Goal: Task Accomplishment & Management: Manage account settings

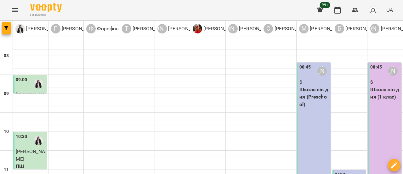
click at [15, 12] on icon "Menu" at bounding box center [15, 10] width 6 height 4
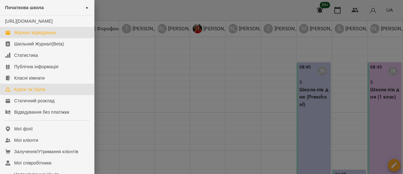
click at [33, 92] on div "Курси та Групи" at bounding box center [29, 89] width 31 height 6
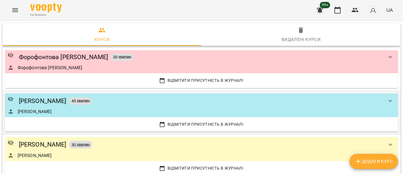
scroll to position [315, 0]
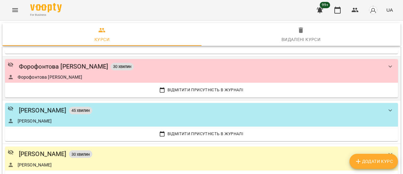
click at [99, 71] on div "Форофонтова [PERSON_NAME] 30 хвилин Форофонтова [PERSON_NAME]" at bounding box center [196, 70] width 376 height 19
click at [191, 68] on div "Форофонтова [PERSON_NAME] 30 хвилин" at bounding box center [196, 66] width 376 height 10
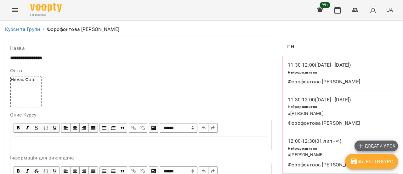
click at [388, 147] on span "Додати урок" at bounding box center [376, 146] width 38 height 8
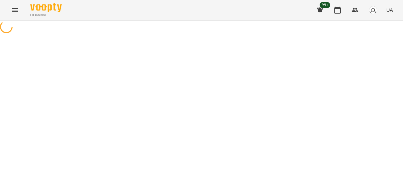
select select "**********"
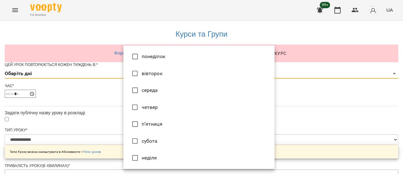
click at [168, 123] on li "п’ятниця" at bounding box center [199, 123] width 151 height 17
type input "*"
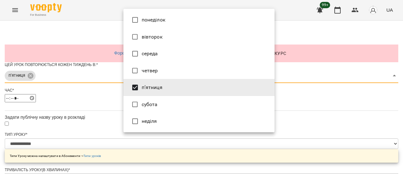
click at [317, 106] on div at bounding box center [201, 87] width 403 height 174
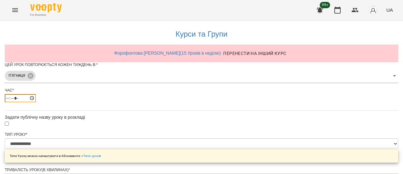
click at [36, 102] on input "*****" at bounding box center [20, 98] width 31 height 8
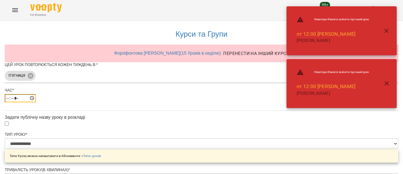
type input "*****"
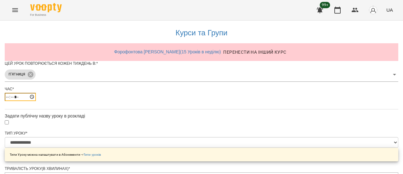
scroll to position [266, 0]
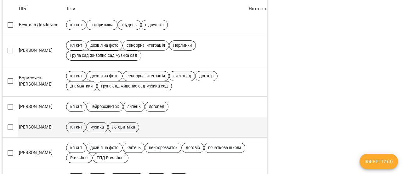
scroll to position [378, 0]
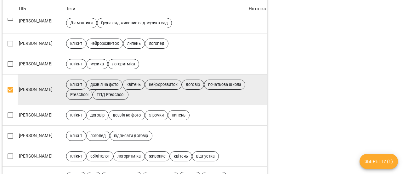
click at [378, 161] on span "Зберегти ( 1 )" at bounding box center [379, 161] width 28 height 8
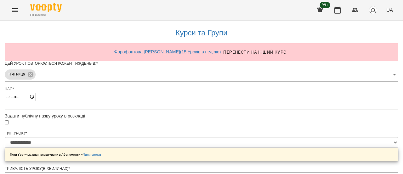
scroll to position [281, 0]
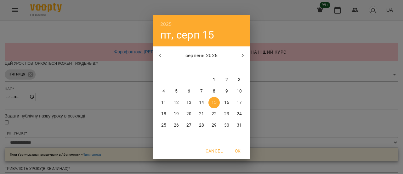
click at [217, 104] on span "15" at bounding box center [214, 102] width 11 height 6
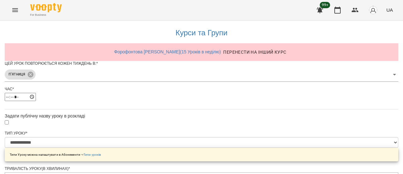
scroll to position [298, 0]
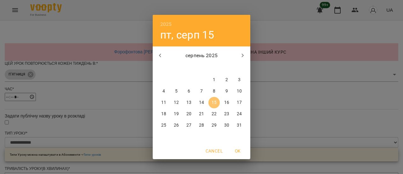
click at [216, 102] on p "15" at bounding box center [214, 102] width 5 height 6
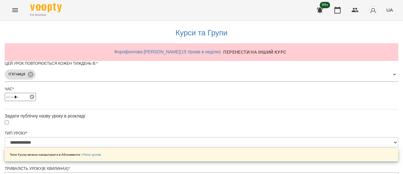
scroll to position [320, 0]
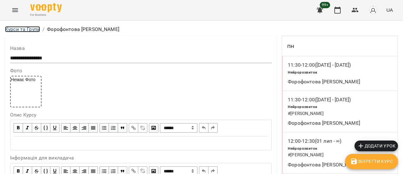
click at [18, 28] on link "Курси та Групи" at bounding box center [22, 29] width 35 height 6
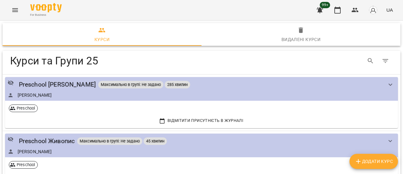
click at [13, 8] on icon "Menu" at bounding box center [15, 10] width 8 height 8
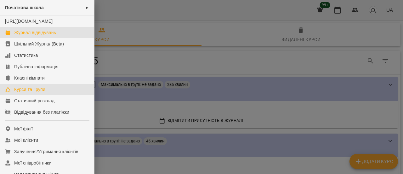
click at [51, 36] on div "Журнал відвідувань" at bounding box center [35, 32] width 42 height 6
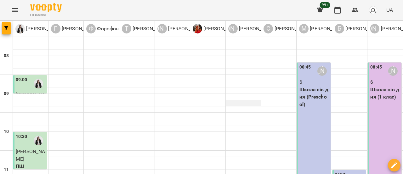
scroll to position [158, 0]
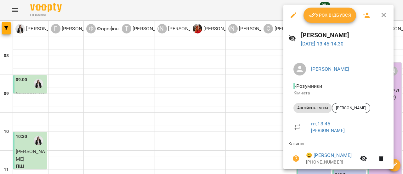
click at [320, 17] on span "Урок відбувся" at bounding box center [330, 15] width 43 height 8
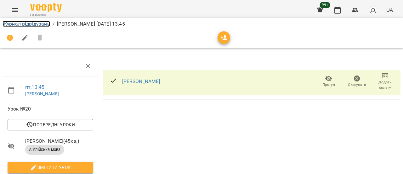
click at [25, 24] on link "Журнал відвідувань" at bounding box center [27, 24] width 48 height 6
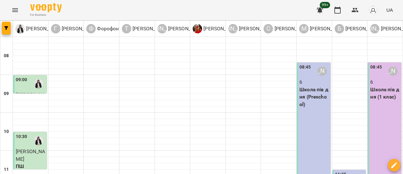
scroll to position [158, 0]
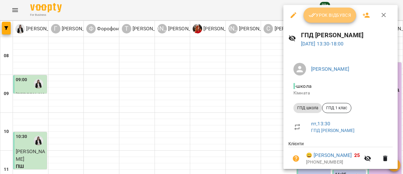
click at [335, 13] on span "Урок відбувся" at bounding box center [330, 15] width 43 height 8
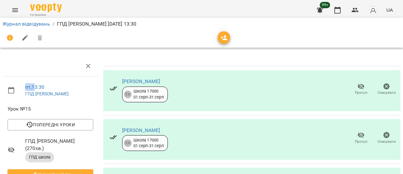
drag, startPoint x: 43, startPoint y: 70, endPoint x: 77, endPoint y: 49, distance: 39.2
click at [60, 49] on div "пт , 13:30 ГПД [PERSON_NAME] №15 Попередні уроки [DATE] 13:30 [DATE] 13:30 [DAT…" at bounding box center [201, 170] width 409 height 289
click at [26, 22] on link "Журнал відвідувань" at bounding box center [27, 24] width 48 height 6
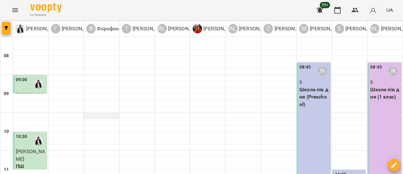
scroll to position [63, 0]
click at [14, 11] on icon "Menu" at bounding box center [15, 10] width 6 height 4
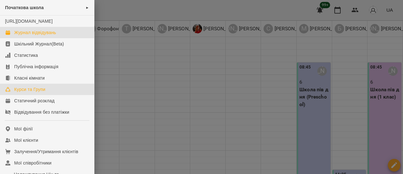
click at [33, 92] on div "Курси та Групи" at bounding box center [29, 89] width 31 height 6
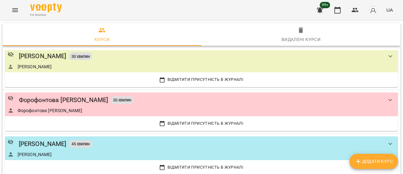
scroll to position [284, 0]
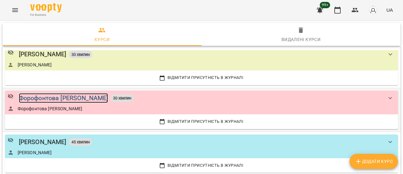
click at [51, 101] on div "Форофонтова [PERSON_NAME]" at bounding box center [64, 98] width 90 height 10
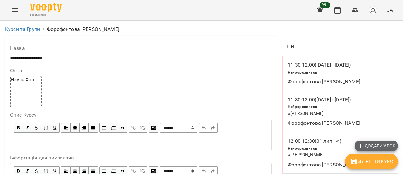
click at [379, 146] on span "Додати урок" at bounding box center [376, 146] width 38 height 8
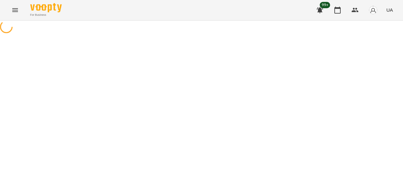
select select "**********"
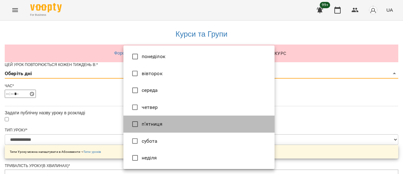
click at [162, 125] on li "п’ятниця" at bounding box center [199, 123] width 151 height 17
type input "*"
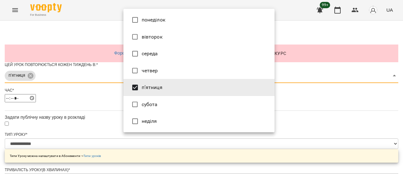
click at [292, 111] on div at bounding box center [201, 87] width 403 height 174
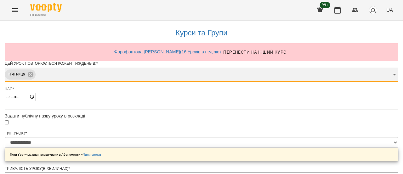
scroll to position [32, 0]
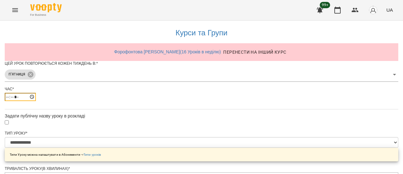
click at [36, 93] on input "*****" at bounding box center [20, 97] width 31 height 8
type input "*****"
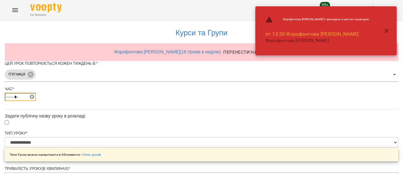
scroll to position [63, 0]
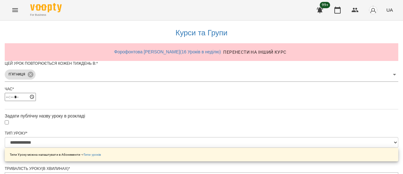
scroll to position [266, 0]
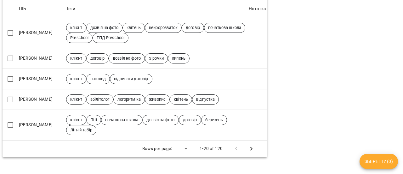
scroll to position [452, 0]
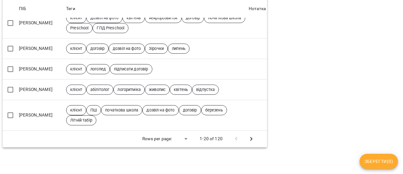
click at [248, 135] on icon "Next Page" at bounding box center [252, 139] width 8 height 8
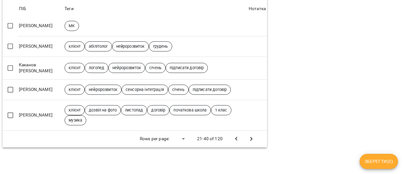
scroll to position [434, 0]
click at [251, 137] on icon "Next Page" at bounding box center [252, 139] width 2 height 4
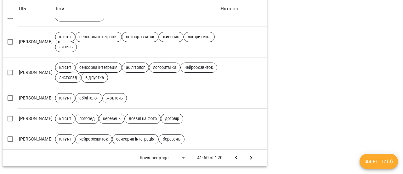
scroll to position [460, 0]
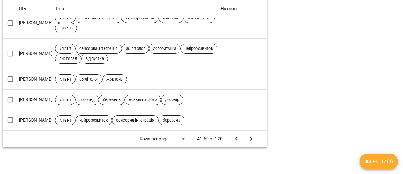
click at [250, 135] on icon "Next Page" at bounding box center [252, 139] width 8 height 8
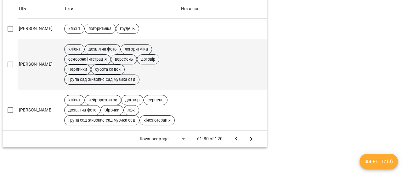
scroll to position [521, 0]
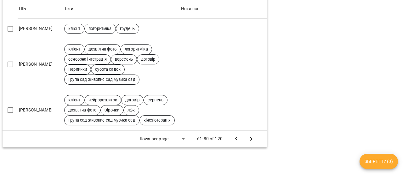
click at [249, 135] on icon "Next Page" at bounding box center [252, 139] width 8 height 8
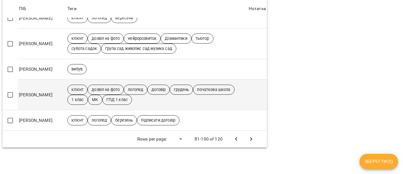
scroll to position [445, 0]
click at [379, 161] on span "Зберегти ( 1 )" at bounding box center [379, 161] width 28 height 8
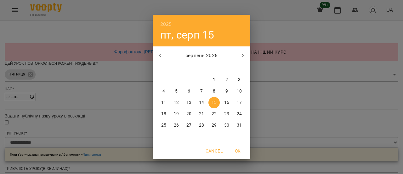
click at [214, 103] on p "15" at bounding box center [214, 102] width 5 height 6
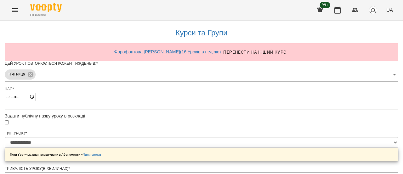
scroll to position [285, 0]
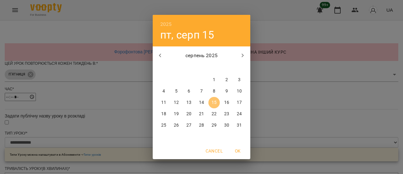
click at [217, 101] on span "15" at bounding box center [214, 102] width 11 height 6
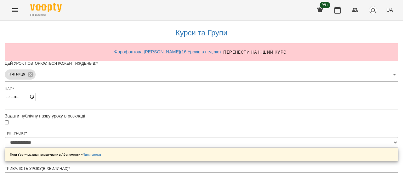
scroll to position [308, 0]
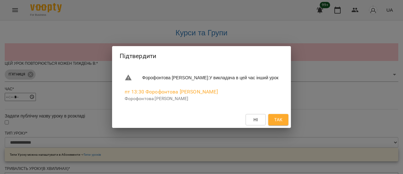
click at [278, 121] on span "Так" at bounding box center [279, 120] width 8 height 8
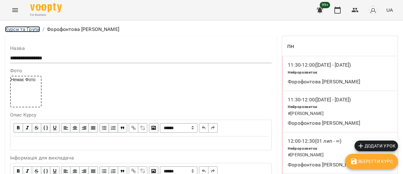
click at [28, 28] on link "Курси та Групи" at bounding box center [22, 29] width 35 height 6
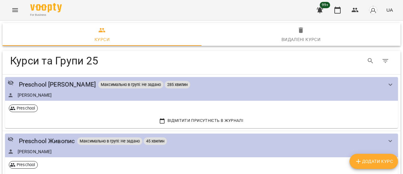
click at [13, 10] on icon "Menu" at bounding box center [15, 10] width 6 height 4
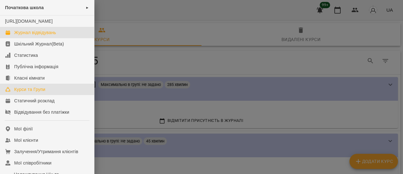
click at [30, 36] on div "Журнал відвідувань" at bounding box center [35, 32] width 42 height 6
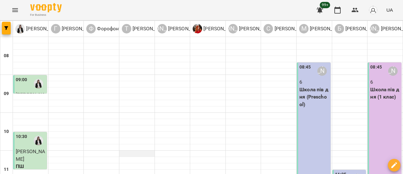
scroll to position [221, 0]
click at [13, 10] on icon "Menu" at bounding box center [15, 10] width 8 height 8
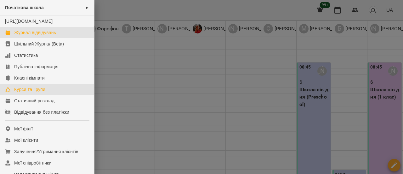
click at [34, 92] on div "Курси та Групи" at bounding box center [29, 89] width 31 height 6
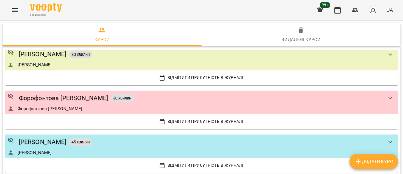
scroll to position [315, 0]
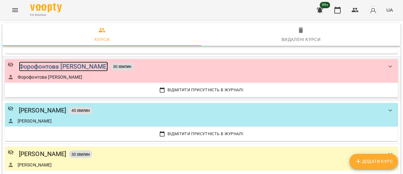
click at [69, 65] on div "Форофонтова [PERSON_NAME]" at bounding box center [64, 66] width 90 height 10
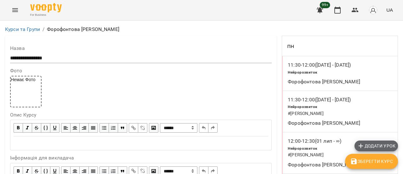
click at [385, 144] on span "Додати урок" at bounding box center [376, 146] width 38 height 8
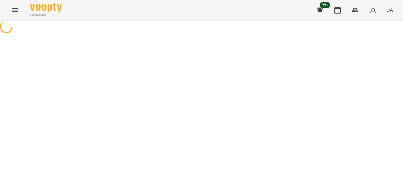
select select "**********"
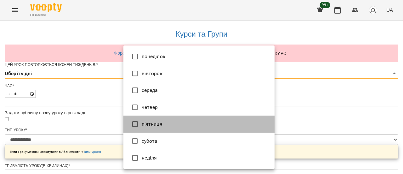
click at [173, 121] on li "п’ятниця" at bounding box center [199, 123] width 151 height 17
type input "*"
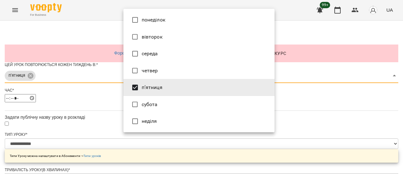
click at [312, 98] on div at bounding box center [201, 87] width 403 height 174
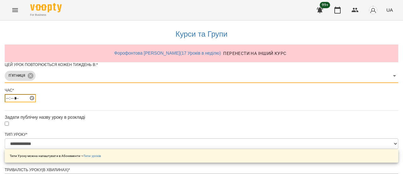
click at [36, 102] on input "*****" at bounding box center [20, 98] width 31 height 8
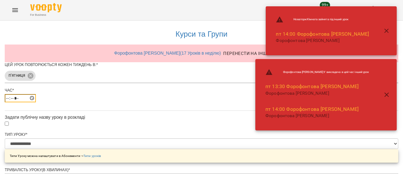
type input "*****"
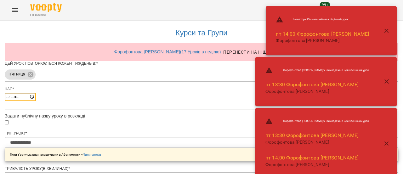
scroll to position [266, 0]
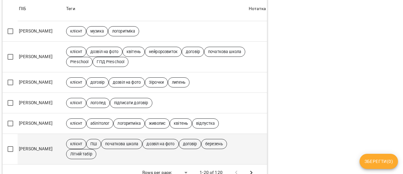
scroll to position [452, 0]
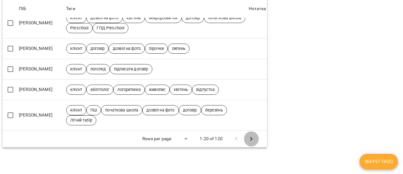
click at [248, 135] on icon "Next Page" at bounding box center [252, 139] width 8 height 8
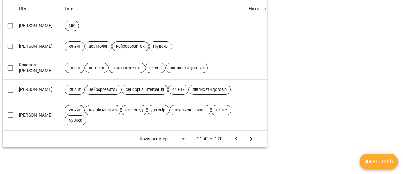
click at [248, 135] on icon "Next Page" at bounding box center [252, 139] width 8 height 8
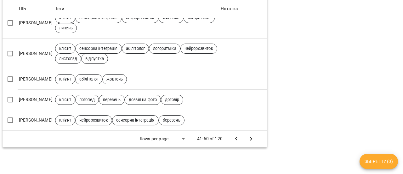
click at [248, 135] on icon "Next Page" at bounding box center [252, 139] width 8 height 8
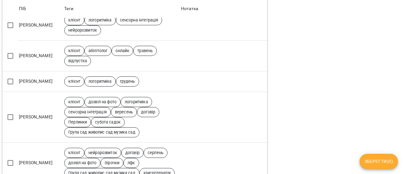
scroll to position [493, 0]
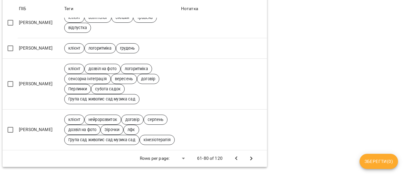
click at [248, 160] on icon "Next Page" at bounding box center [252, 158] width 8 height 8
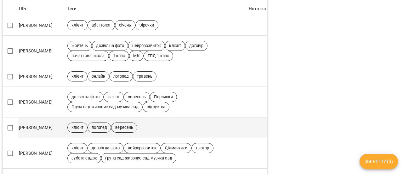
scroll to position [319, 0]
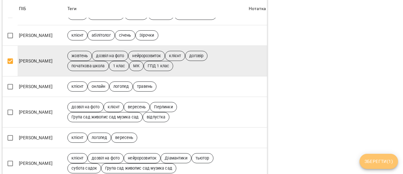
click at [393, 161] on span "Зберегти ( 1 )" at bounding box center [379, 161] width 28 height 8
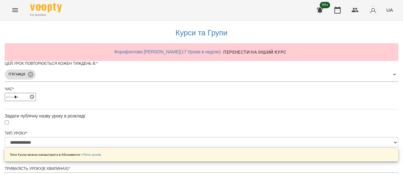
scroll to position [281, 0]
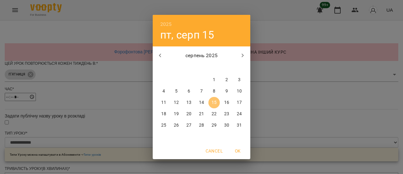
click at [216, 102] on p "15" at bounding box center [214, 102] width 5 height 6
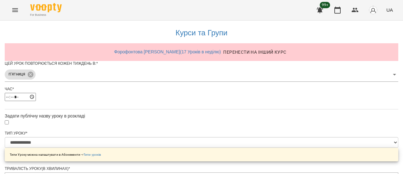
scroll to position [298, 0]
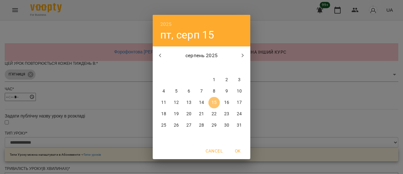
click at [218, 99] on span "15" at bounding box center [214, 102] width 11 height 6
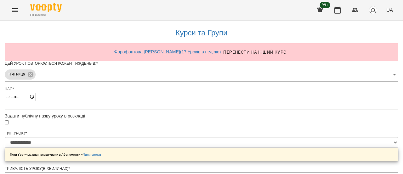
scroll to position [320, 0]
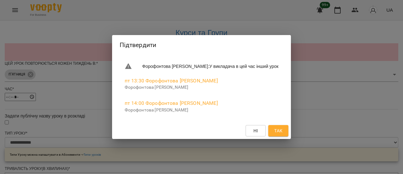
click at [275, 131] on span "Так" at bounding box center [279, 131] width 8 height 8
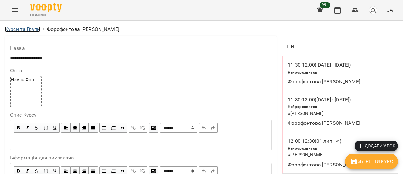
click at [19, 28] on link "Курси та Групи" at bounding box center [22, 29] width 35 height 6
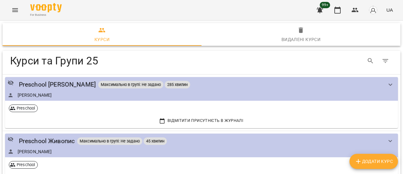
click at [14, 11] on icon "Menu" at bounding box center [15, 10] width 8 height 8
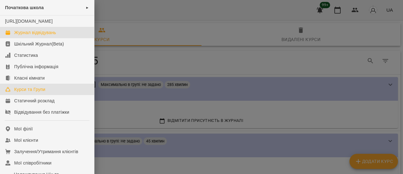
click at [24, 36] on div "Журнал відвідувань" at bounding box center [35, 32] width 42 height 6
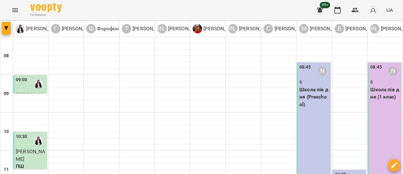
scroll to position [126, 0]
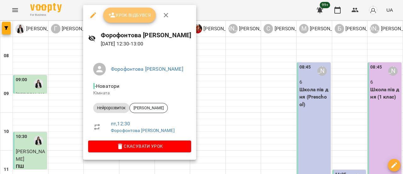
click at [136, 16] on span "Урок відбувся" at bounding box center [129, 15] width 43 height 8
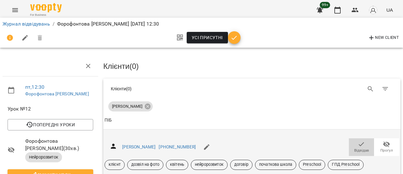
click at [353, 146] on span "Відвідав" at bounding box center [362, 146] width 18 height 13
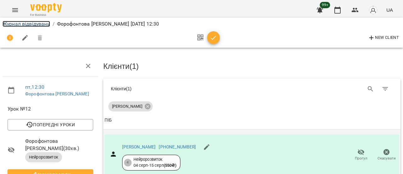
click at [33, 22] on link "Журнал відвідувань" at bounding box center [27, 24] width 48 height 6
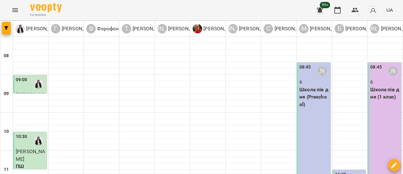
scroll to position [221, 0]
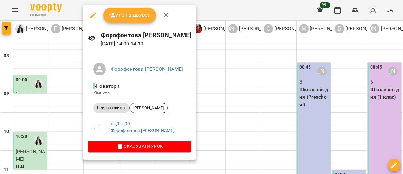
click at [127, 17] on span "Урок відбувся" at bounding box center [129, 15] width 43 height 8
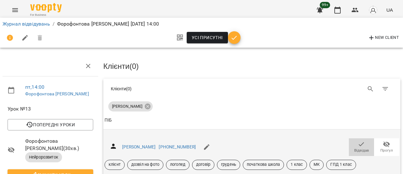
click at [363, 148] on span "Відвідав" at bounding box center [362, 150] width 15 height 5
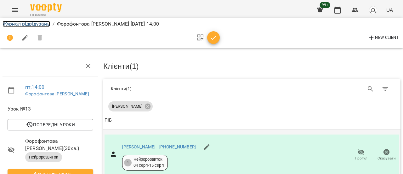
click at [34, 26] on link "Журнал відвідувань" at bounding box center [27, 24] width 48 height 6
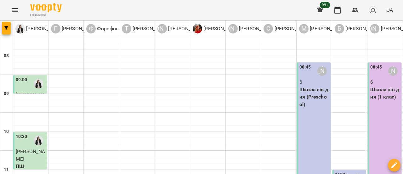
scroll to position [201, 0]
click at [14, 9] on icon "Menu" at bounding box center [15, 10] width 8 height 8
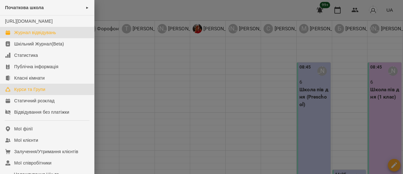
click at [30, 92] on div "Курси та Групи" at bounding box center [29, 89] width 31 height 6
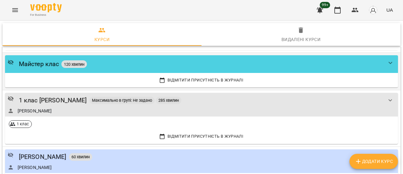
scroll to position [1072, 0]
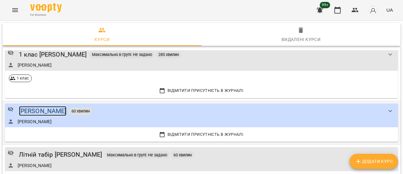
click at [49, 107] on div "[PERSON_NAME]" at bounding box center [43, 111] width 48 height 10
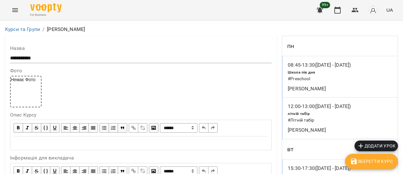
click at [385, 148] on span "Додати урок" at bounding box center [376, 146] width 38 height 8
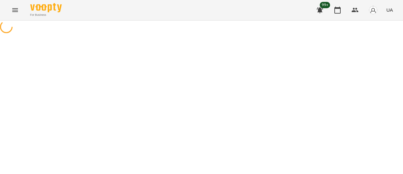
select select "********"
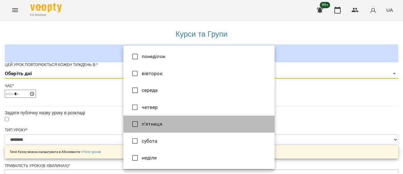
click at [183, 125] on li "п’ятниця" at bounding box center [199, 123] width 151 height 17
type input "*"
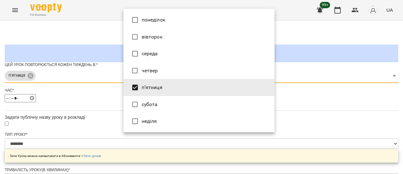
click at [310, 112] on div at bounding box center [201, 87] width 403 height 174
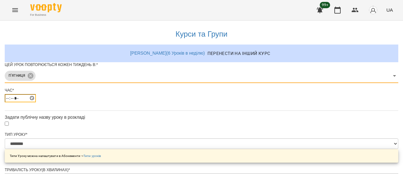
click at [36, 102] on input "*****" at bounding box center [20, 98] width 31 height 8
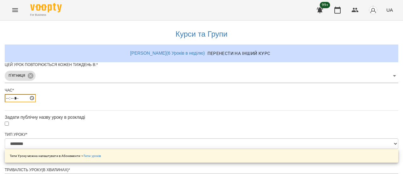
type input "*****"
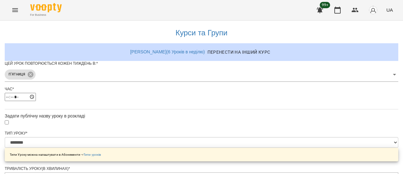
scroll to position [95, 0]
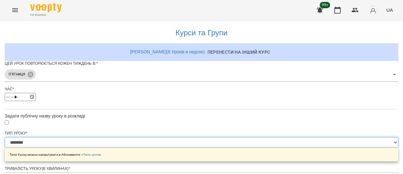
click at [271, 137] on select "**********" at bounding box center [202, 142] width 394 height 11
select select "*********"
click at [124, 137] on select "**********" at bounding box center [202, 142] width 394 height 11
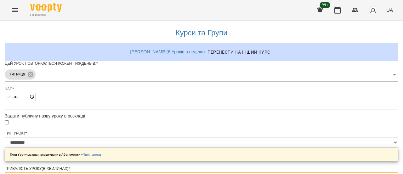
type input "*"
type input "***"
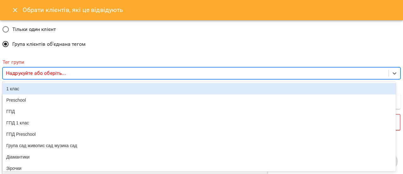
click at [40, 73] on p "Надрукуйте або оберіть..." at bounding box center [36, 73] width 60 height 8
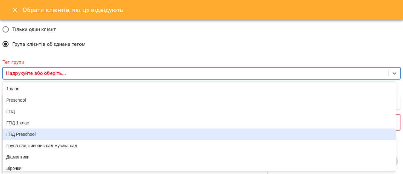
click at [25, 136] on div "ГПД Preschool" at bounding box center [200, 133] width 394 height 11
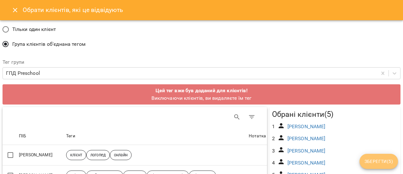
click at [372, 161] on span "Зберегти ( 5 )" at bounding box center [379, 161] width 28 height 8
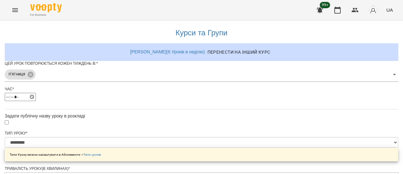
scroll to position [311, 0]
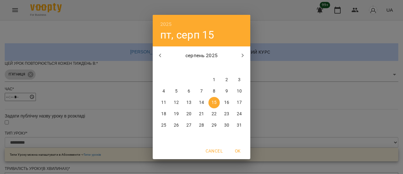
click at [214, 105] on p "15" at bounding box center [214, 102] width 5 height 6
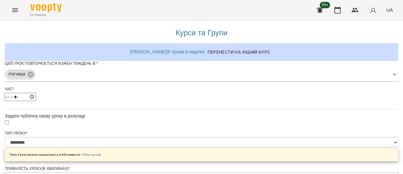
scroll to position [329, 0]
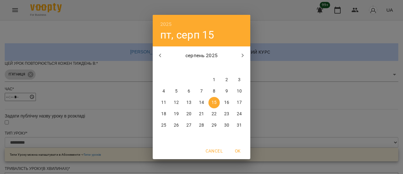
click at [211, 100] on span "15" at bounding box center [214, 102] width 11 height 6
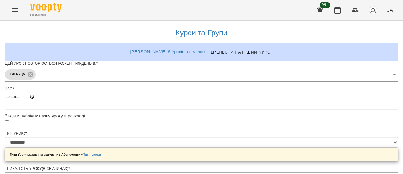
scroll to position [351, 0]
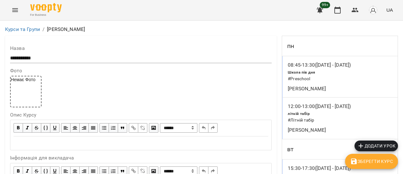
click at [375, 161] on span "Зберегти Курс" at bounding box center [372, 161] width 43 height 8
click at [384, 162] on span "Зберегти Курс" at bounding box center [372, 161] width 43 height 8
click at [15, 8] on icon "Menu" at bounding box center [15, 10] width 8 height 8
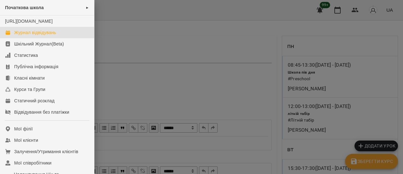
click at [35, 36] on div "Журнал відвідувань" at bounding box center [35, 32] width 42 height 6
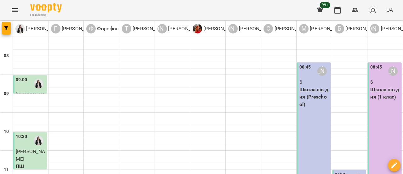
scroll to position [284, 0]
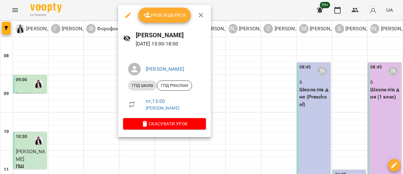
click at [170, 21] on button "Урок відбувся" at bounding box center [164, 15] width 53 height 15
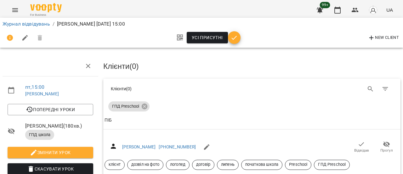
scroll to position [63, 0]
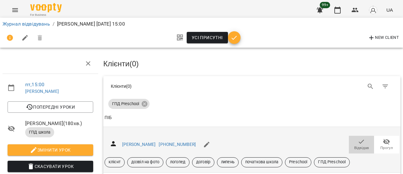
click at [358, 145] on span "Відвідав" at bounding box center [362, 147] width 15 height 5
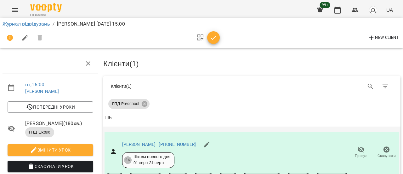
scroll to position [126, 0]
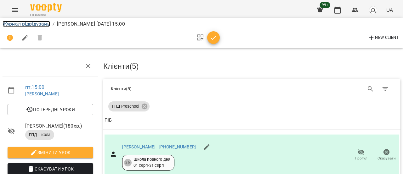
click at [42, 24] on link "Журнал відвідувань" at bounding box center [27, 24] width 48 height 6
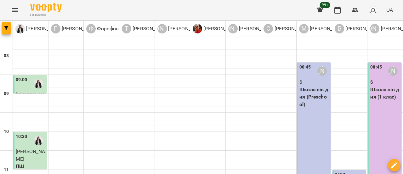
scroll to position [75, 0]
click at [14, 7] on icon "Menu" at bounding box center [15, 10] width 8 height 8
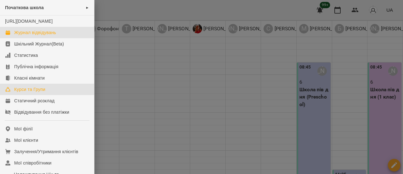
click at [28, 92] on div "Курси та Групи" at bounding box center [29, 89] width 31 height 6
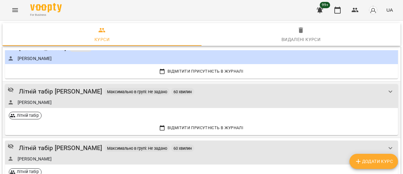
scroll to position [1125, 0]
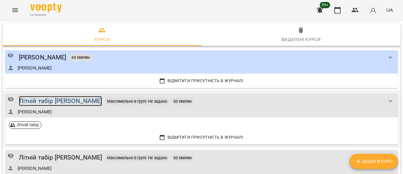
click at [84, 99] on div "Літній табір [PERSON_NAME]" at bounding box center [61, 101] width 84 height 10
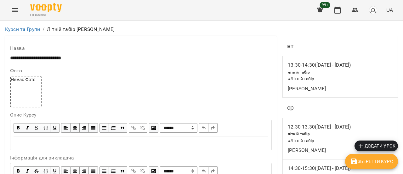
click at [369, 148] on span "Додати урок" at bounding box center [376, 146] width 38 height 8
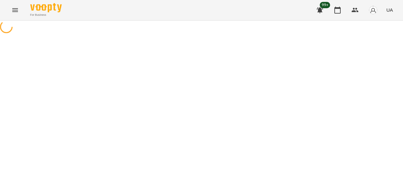
select select "**********"
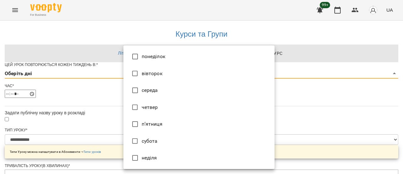
click at [180, 126] on li "п’ятниця" at bounding box center [199, 123] width 151 height 17
type input "*"
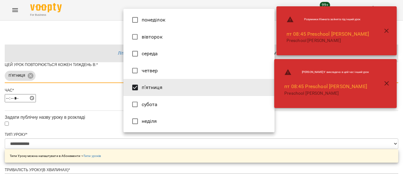
click at [316, 123] on div at bounding box center [201, 87] width 403 height 174
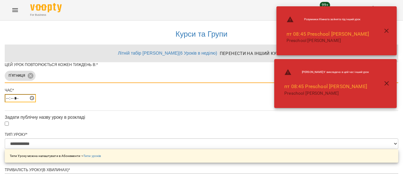
drag, startPoint x: 128, startPoint y: 111, endPoint x: 161, endPoint y: 112, distance: 33.1
click at [36, 102] on input "*****" at bounding box center [20, 98] width 31 height 8
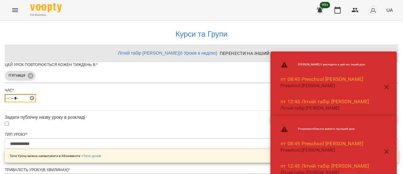
type input "*****"
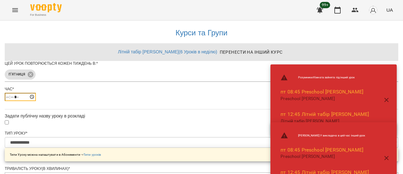
scroll to position [284, 0]
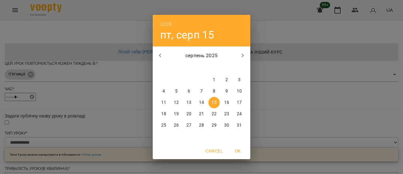
click at [214, 101] on p "15" at bounding box center [214, 102] width 5 height 6
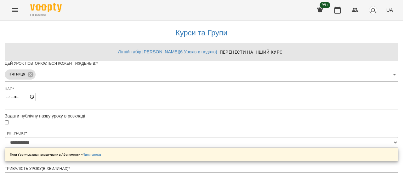
scroll to position [308, 0]
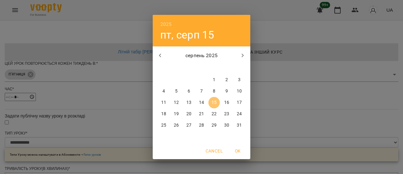
click at [216, 101] on p "15" at bounding box center [214, 102] width 5 height 6
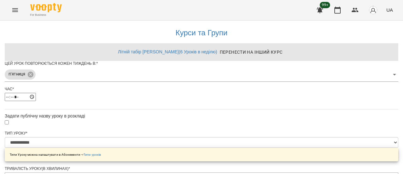
scroll to position [330, 0]
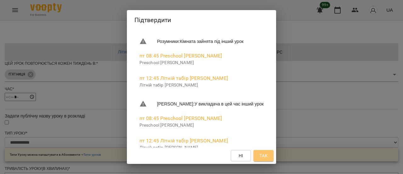
click at [268, 155] on span "Так" at bounding box center [264, 156] width 8 height 8
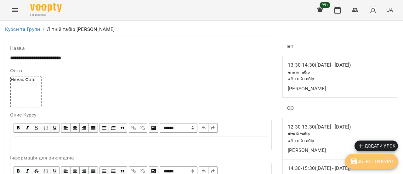
click at [369, 164] on span "Зберегти Курс" at bounding box center [372, 161] width 43 height 8
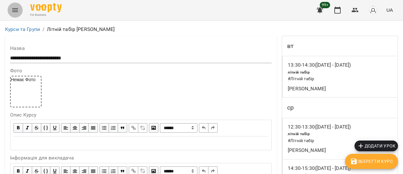
click at [9, 9] on button "Menu" at bounding box center [15, 10] width 15 height 15
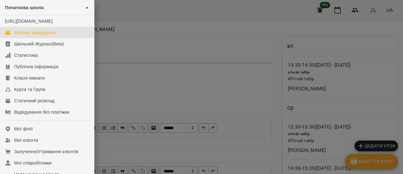
click at [38, 36] on div "Журнал відвідувань" at bounding box center [35, 32] width 42 height 6
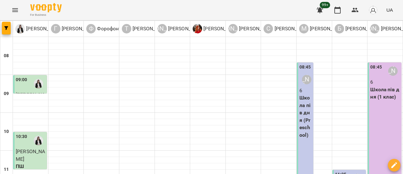
scroll to position [126, 0]
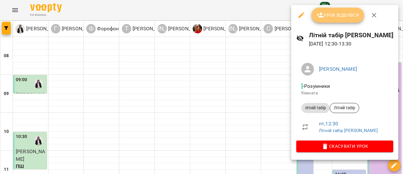
click at [346, 16] on span "Урок відбувся" at bounding box center [338, 15] width 43 height 8
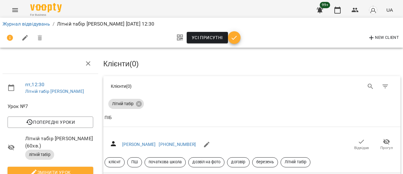
scroll to position [117, 0]
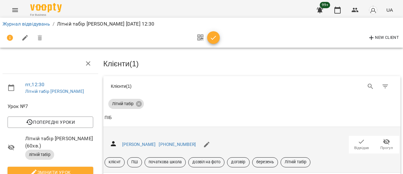
scroll to position [54, 0]
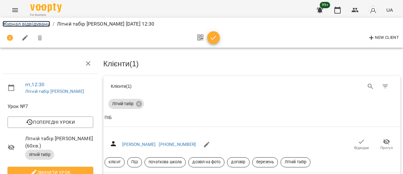
click at [42, 24] on link "Журнал відвідувань" at bounding box center [27, 24] width 48 height 6
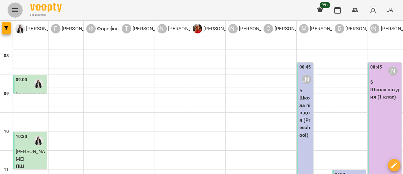
click at [18, 9] on icon "Menu" at bounding box center [15, 10] width 8 height 8
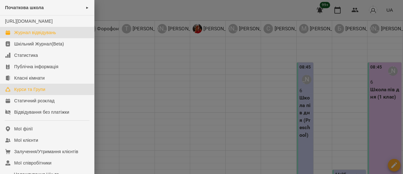
click at [37, 92] on div "Курси та Групи" at bounding box center [29, 89] width 31 height 6
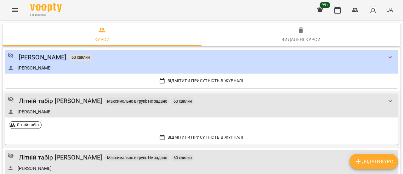
scroll to position [1188, 0]
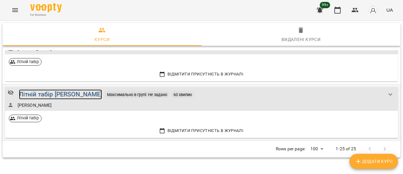
click at [78, 95] on div "Літній табір [PERSON_NAME]" at bounding box center [61, 94] width 84 height 10
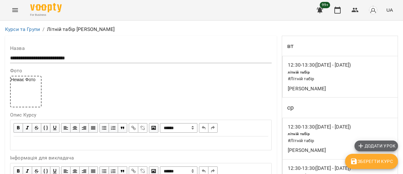
click at [381, 145] on span "Додати урок" at bounding box center [376, 146] width 38 height 8
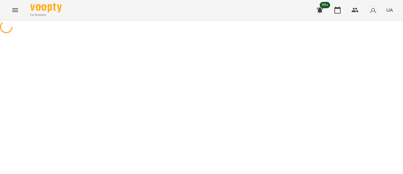
select select "**********"
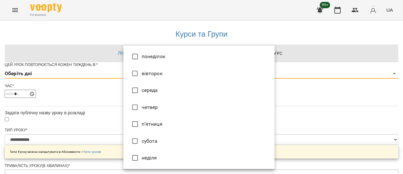
click at [220, 127] on li "п’ятниця" at bounding box center [199, 123] width 151 height 17
type input "*"
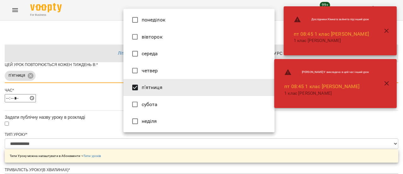
click at [294, 124] on div at bounding box center [201, 87] width 403 height 174
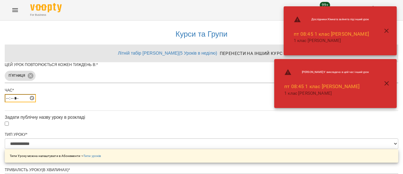
drag, startPoint x: 128, startPoint y: 111, endPoint x: 157, endPoint y: 109, distance: 28.7
click at [36, 102] on input "*****" at bounding box center [20, 98] width 31 height 8
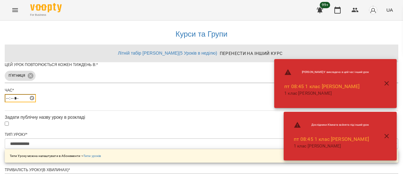
type input "*****"
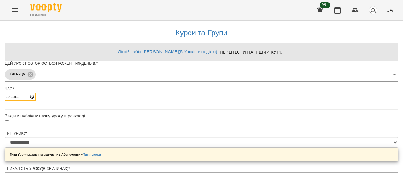
scroll to position [291, 0]
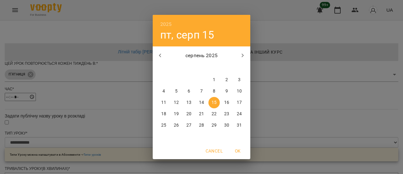
click at [214, 102] on p "15" at bounding box center [214, 102] width 5 height 6
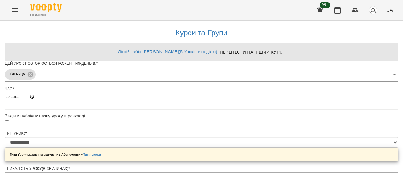
scroll to position [308, 0]
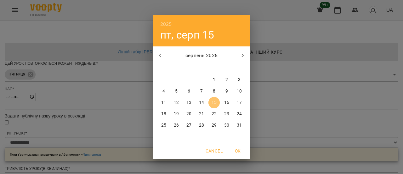
click at [211, 104] on span "15" at bounding box center [214, 102] width 11 height 6
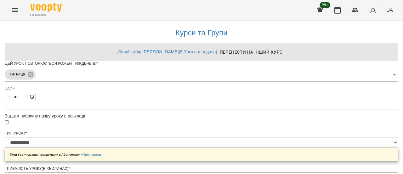
scroll to position [330, 0]
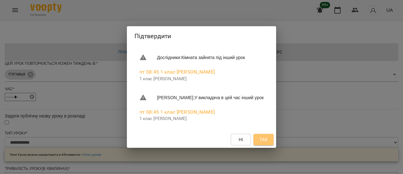
click at [268, 141] on span "Так" at bounding box center [264, 140] width 8 height 8
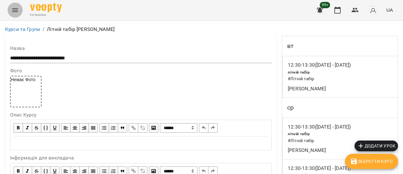
click at [17, 10] on icon "Menu" at bounding box center [15, 10] width 8 height 8
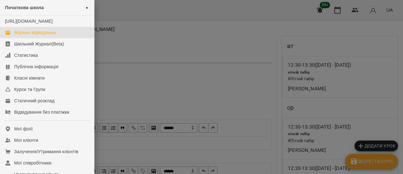
click at [46, 36] on div "Журнал відвідувань" at bounding box center [35, 32] width 42 height 6
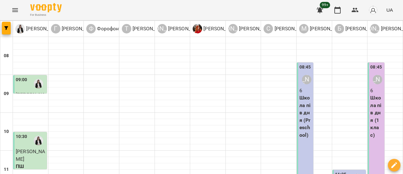
scroll to position [189, 0]
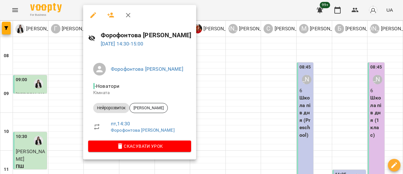
click at [129, 17] on icon "button" at bounding box center [129, 15] width 8 height 8
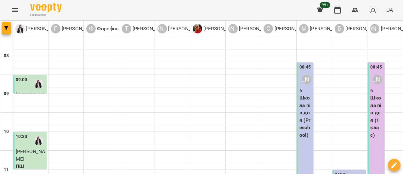
scroll to position [221, 0]
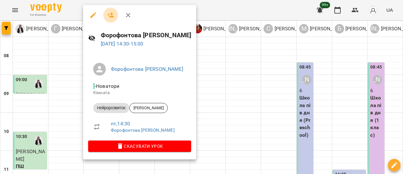
click at [111, 17] on icon "button" at bounding box center [110, 15] width 7 height 5
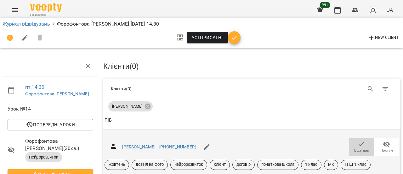
click at [358, 148] on span "Відвідав" at bounding box center [362, 150] width 15 height 5
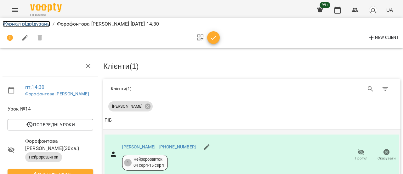
click at [40, 25] on link "Журнал відвідувань" at bounding box center [27, 24] width 48 height 6
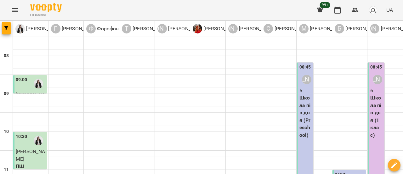
scroll to position [126, 0]
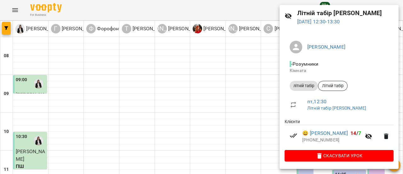
scroll to position [0, 0]
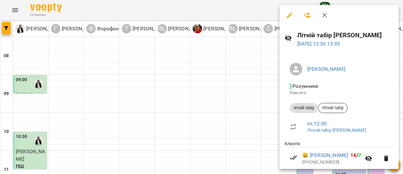
click at [310, 15] on icon "button" at bounding box center [308, 15] width 8 height 8
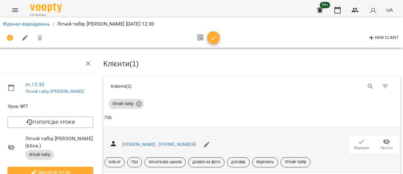
scroll to position [32, 0]
click at [384, 138] on icon "button" at bounding box center [387, 141] width 7 height 6
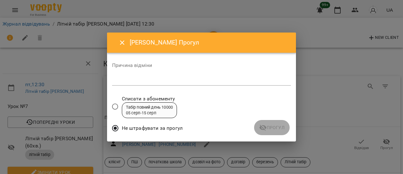
click at [157, 81] on textarea at bounding box center [201, 80] width 179 height 6
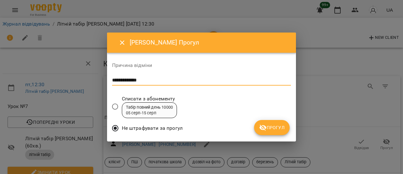
type textarea "**********"
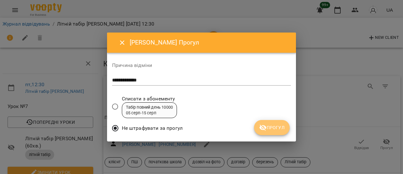
click at [269, 128] on span "Прогул" at bounding box center [272, 128] width 26 height 8
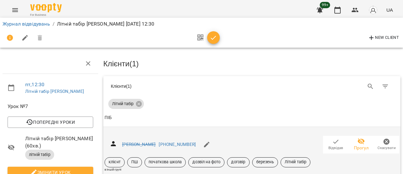
scroll to position [95, 0]
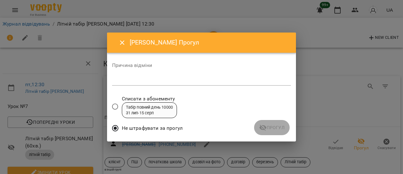
click at [151, 82] on textarea at bounding box center [201, 80] width 179 height 6
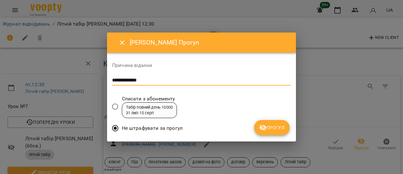
type textarea "**********"
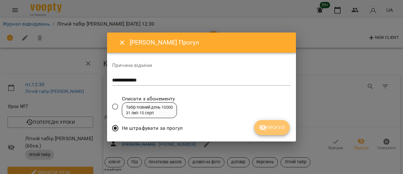
click at [268, 126] on span "Прогул" at bounding box center [272, 128] width 26 height 8
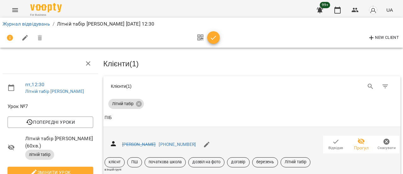
scroll to position [63, 0]
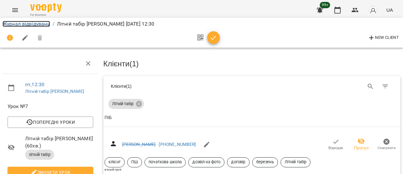
click at [30, 24] on link "Журнал відвідувань" at bounding box center [27, 24] width 48 height 6
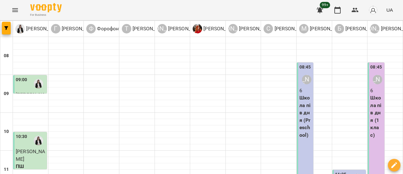
scroll to position [158, 0]
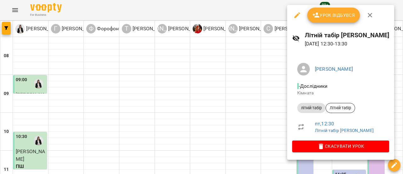
click at [338, 20] on button "Урок відбувся" at bounding box center [334, 15] width 53 height 15
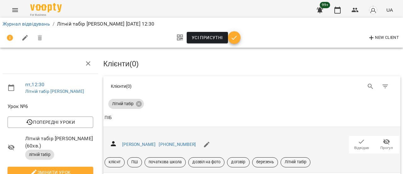
scroll to position [63, 0]
click at [355, 145] on span "Відвідав" at bounding box center [362, 147] width 15 height 5
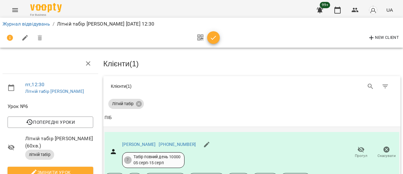
scroll to position [126, 0]
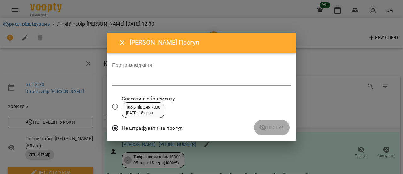
click at [163, 82] on textarea at bounding box center [201, 80] width 179 height 6
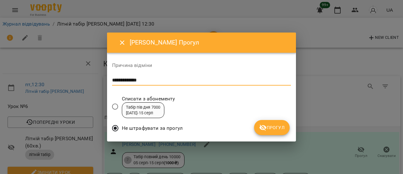
type textarea "**********"
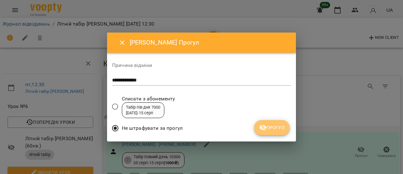
click at [276, 129] on span "Прогул" at bounding box center [272, 128] width 26 height 8
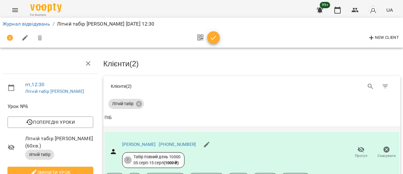
scroll to position [0, 0]
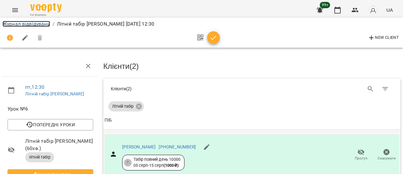
click at [30, 26] on link "Журнал відвідувань" at bounding box center [27, 24] width 48 height 6
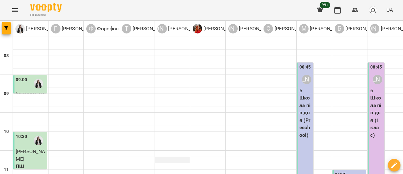
scroll to position [107, 0]
